Goal: Information Seeking & Learning: Learn about a topic

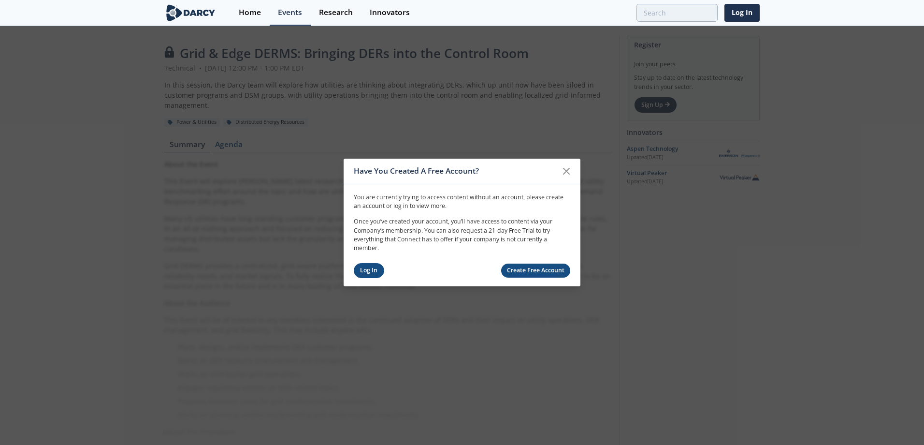
click at [374, 272] on link "Log In" at bounding box center [369, 270] width 30 height 15
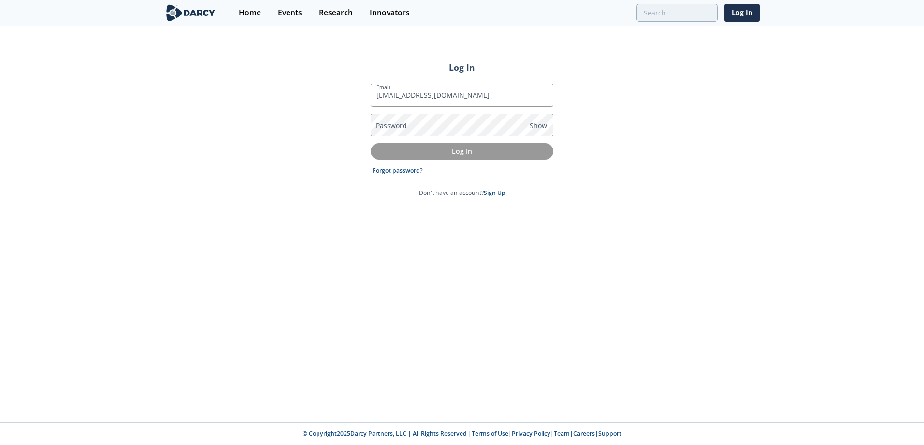
type input "[EMAIL_ADDRESS][DOMAIN_NAME]"
click at [464, 151] on p "Log In" at bounding box center [461, 151] width 169 height 10
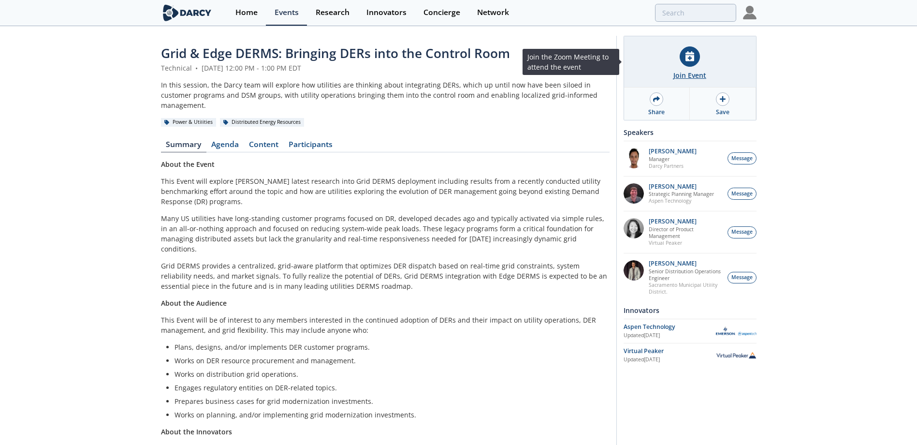
click at [690, 55] on icon at bounding box center [689, 56] width 9 height 10
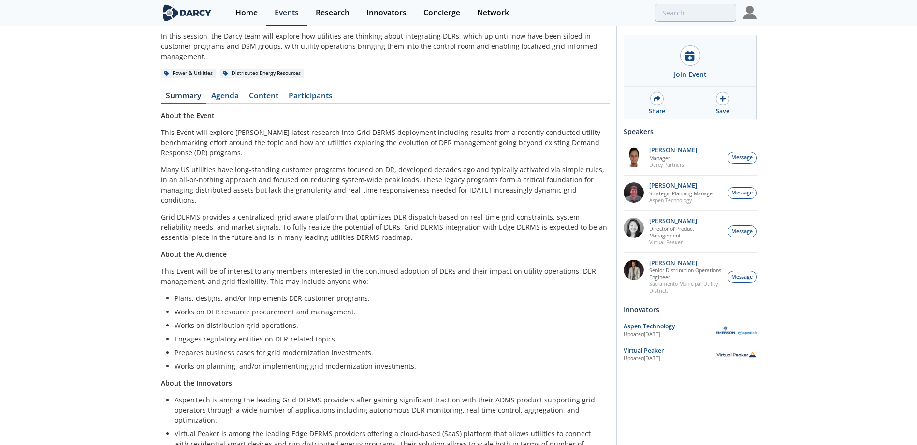
scroll to position [89, 0]
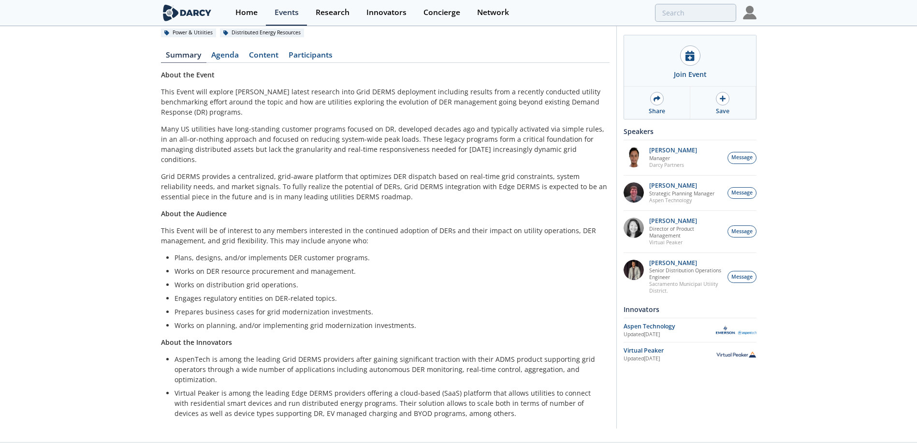
click at [267, 51] on link "Content" at bounding box center [264, 57] width 40 height 12
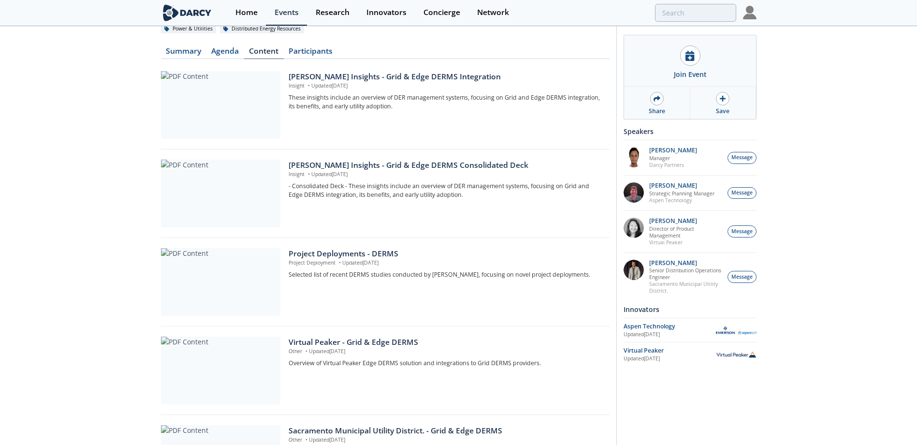
scroll to position [8, 0]
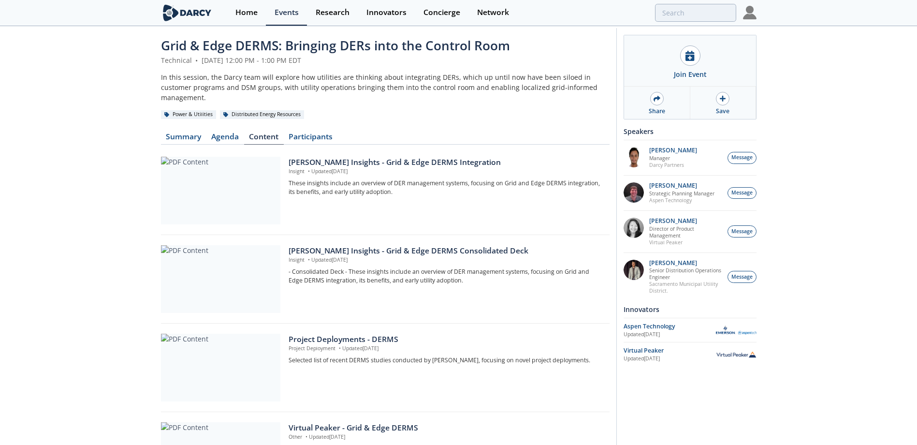
click at [853, 175] on div "Grid & Edge DERMS: Bringing DERs into the Control Room Technical • [DATE] 12:00…" at bounding box center [458, 394] width 917 height 750
click at [850, 230] on div "Grid & Edge DERMS: Bringing DERs into the Control Room Technical • [DATE] 12:00…" at bounding box center [458, 394] width 917 height 750
